Goal: Transaction & Acquisition: Book appointment/travel/reservation

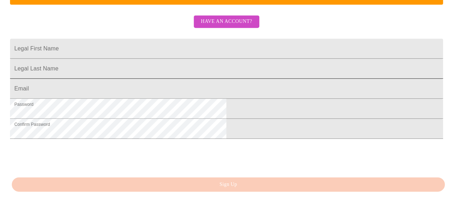
scroll to position [179, 0]
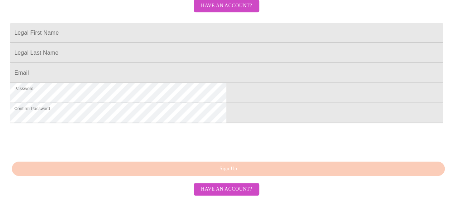
click at [214, 10] on span "Have an account?" at bounding box center [226, 5] width 51 height 9
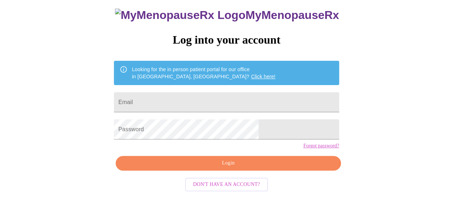
scroll to position [55, 0]
click at [217, 94] on input "Email" at bounding box center [226, 102] width 225 height 20
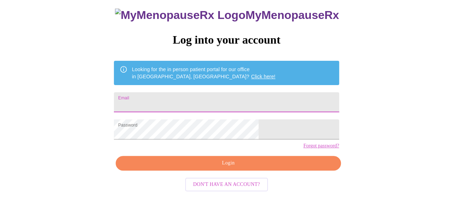
type input "meredith.darbyshire@gmail.com"
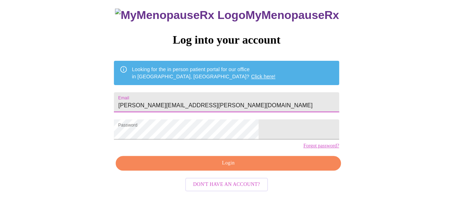
click at [231, 164] on span "Login" at bounding box center [228, 163] width 209 height 9
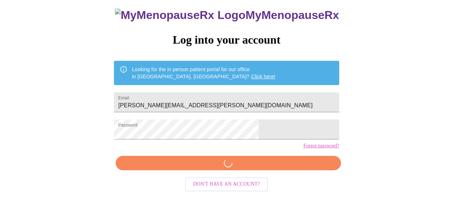
scroll to position [54, 0]
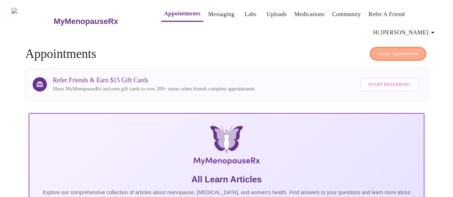
click at [386, 52] on span "Create Appointment" at bounding box center [398, 54] width 40 height 8
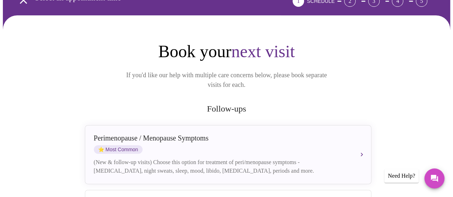
scroll to position [108, 0]
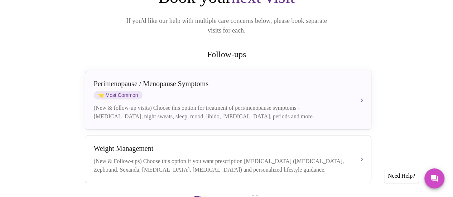
click at [235, 85] on div "Perimenopause / Menopause Symptoms ⭐ Most Common" at bounding box center [221, 90] width 254 height 20
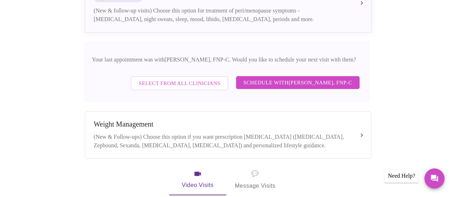
scroll to position [215, 0]
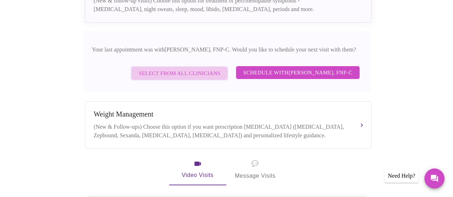
click at [194, 69] on span "Select from All Clinicians" at bounding box center [180, 73] width 82 height 9
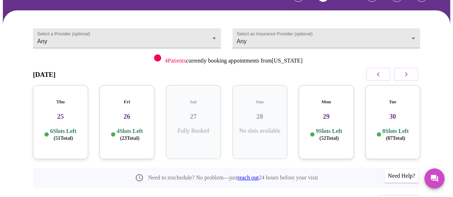
scroll to position [94, 0]
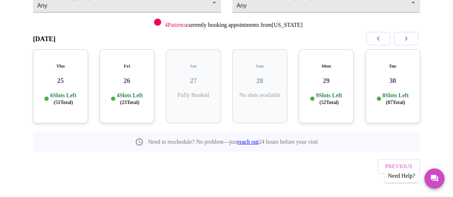
click at [118, 81] on div "Fri 26 4 Slots Left ( 23 Total)" at bounding box center [127, 86] width 55 height 74
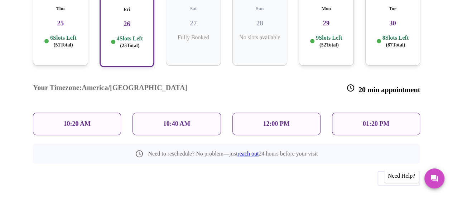
scroll to position [152, 0]
click at [302, 113] on div "12:00 PM" at bounding box center [277, 124] width 88 height 23
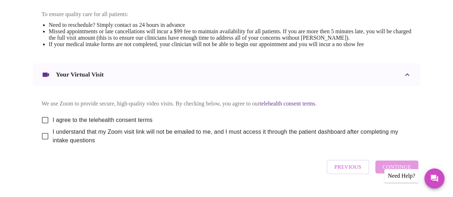
scroll to position [323, 0]
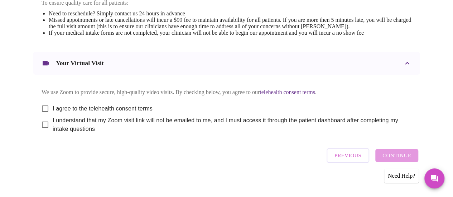
click at [44, 116] on input "I agree to the telehealth consent terms" at bounding box center [45, 108] width 15 height 15
checkbox input "true"
drag, startPoint x: 43, startPoint y: 131, endPoint x: 49, endPoint y: 131, distance: 6.8
click at [43, 131] on input "I understand that my Zoom visit link will not be emailed to me, and I must acce…" at bounding box center [45, 125] width 15 height 15
checkbox input "true"
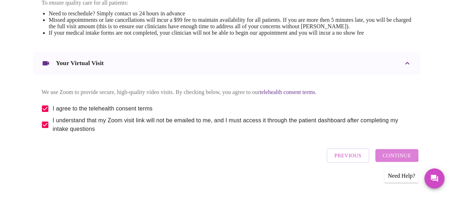
click at [383, 162] on button "Continue" at bounding box center [397, 155] width 43 height 13
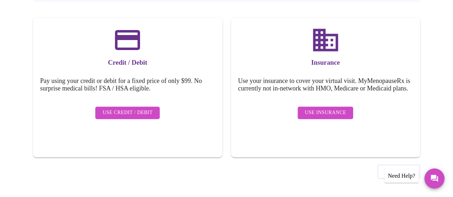
click at [326, 118] on span "Use Insurance" at bounding box center [325, 113] width 41 height 9
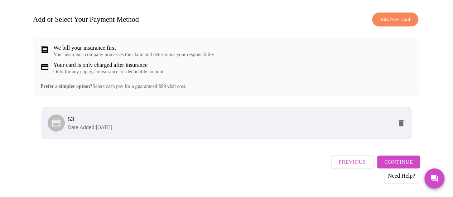
scroll to position [123, 0]
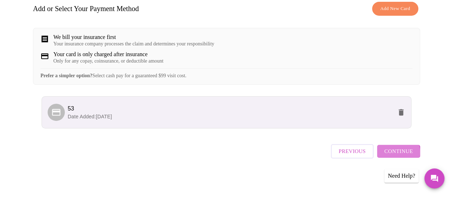
click at [393, 156] on span "Continue" at bounding box center [398, 151] width 29 height 9
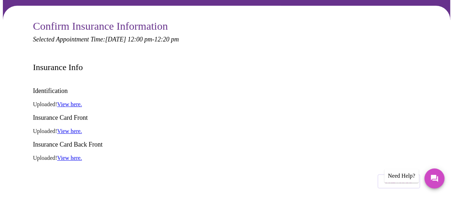
scroll to position [52, 0]
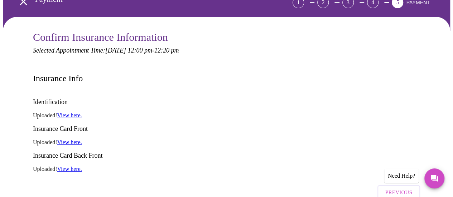
click at [77, 113] on link "View here." at bounding box center [69, 116] width 25 height 6
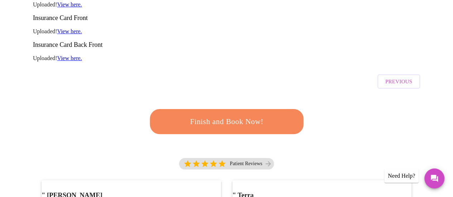
scroll to position [195, 0]
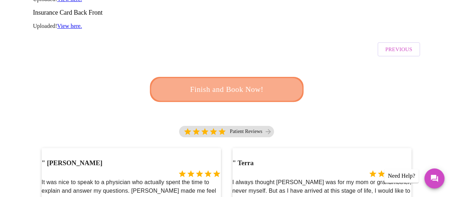
click at [232, 83] on span "Finish and Book Now!" at bounding box center [226, 89] width 133 height 13
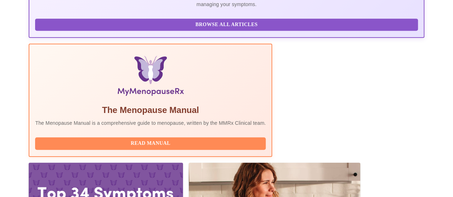
scroll to position [195, 0]
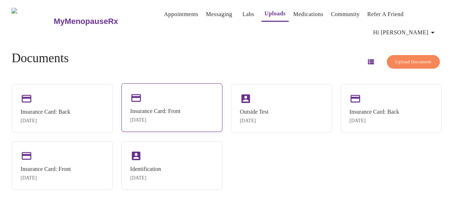
click at [183, 99] on div "Insurance Card: Front [DATE]" at bounding box center [171, 107] width 101 height 49
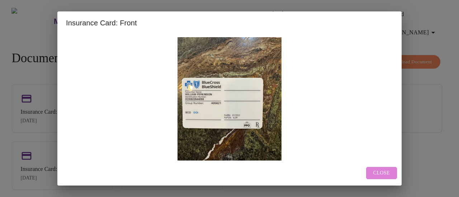
click at [384, 171] on span "Close" at bounding box center [381, 173] width 16 height 9
